Goal: Navigation & Orientation: Find specific page/section

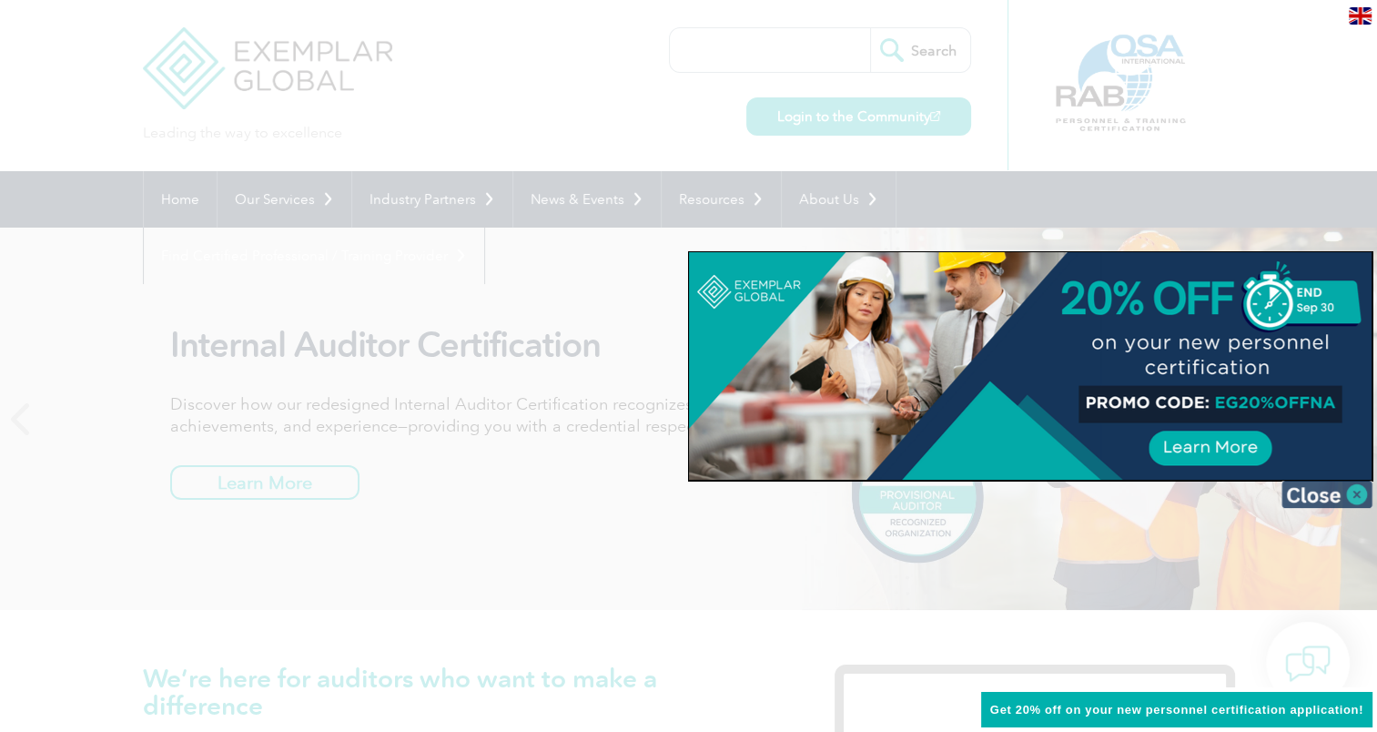
click at [1336, 499] on img at bounding box center [1327, 494] width 91 height 27
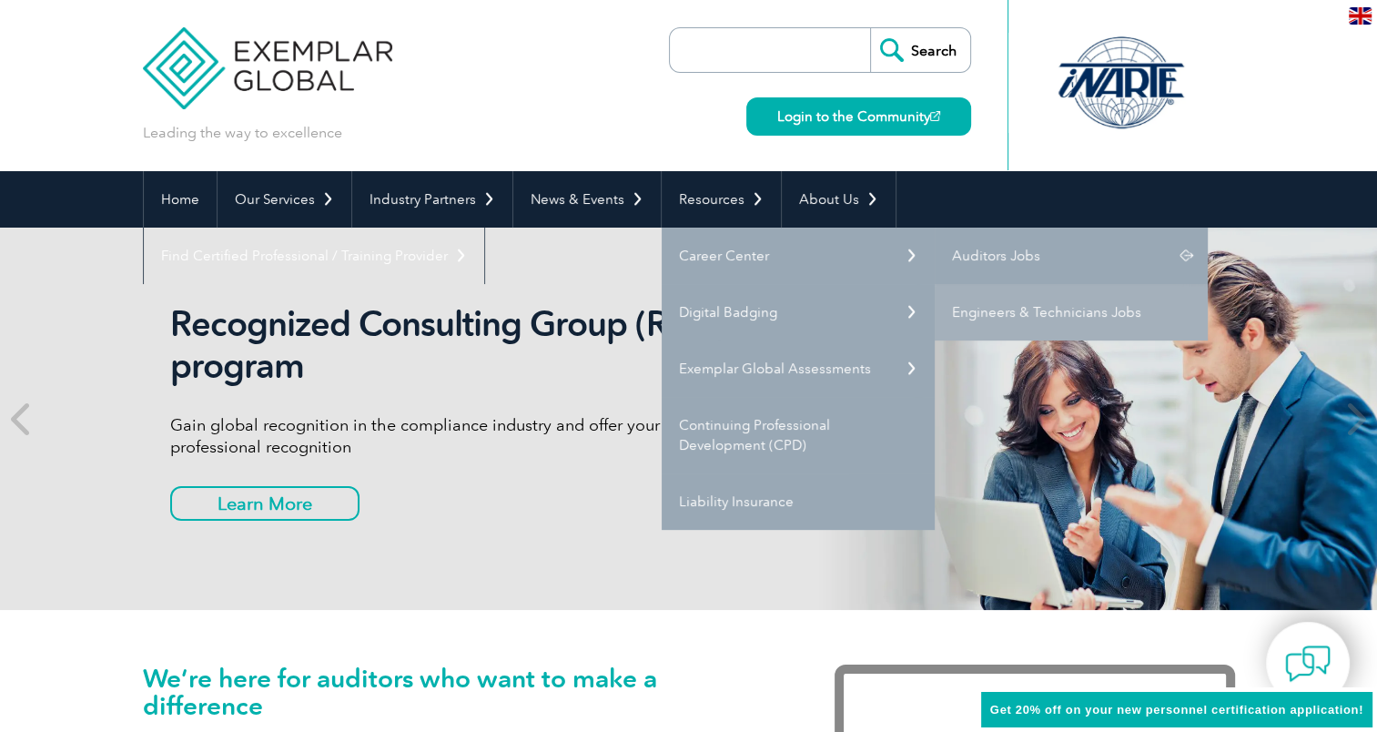
click at [971, 262] on link "Auditors Jobs" at bounding box center [1071, 256] width 273 height 56
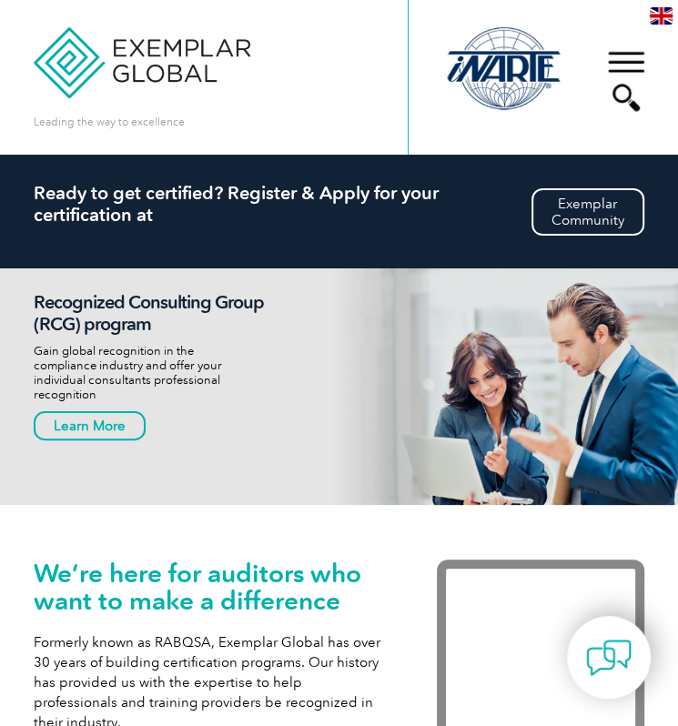
click at [222, 190] on h2 "Ready to get certified? Register & Apply for your certification at" at bounding box center [339, 204] width 611 height 44
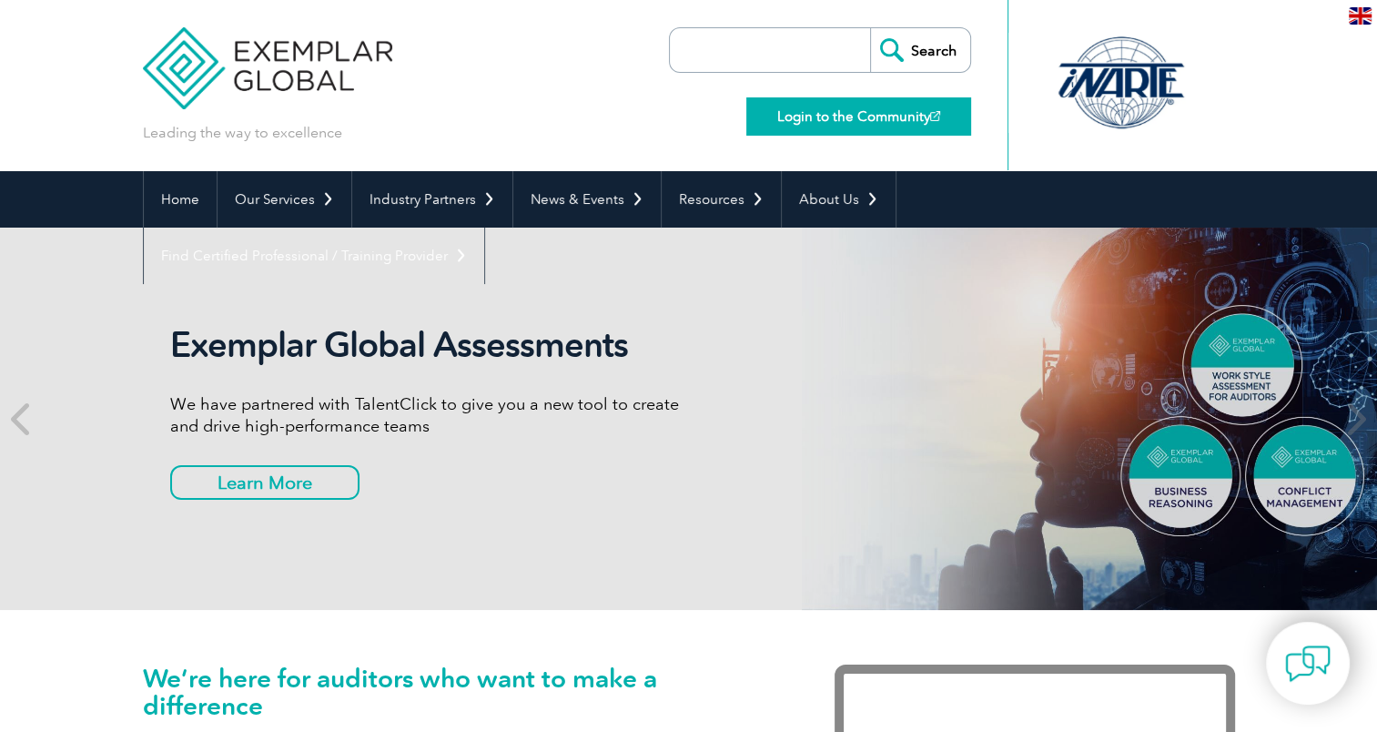
click at [677, 107] on link "Login to the Community" at bounding box center [858, 116] width 225 height 38
